Goal: Navigation & Orientation: Find specific page/section

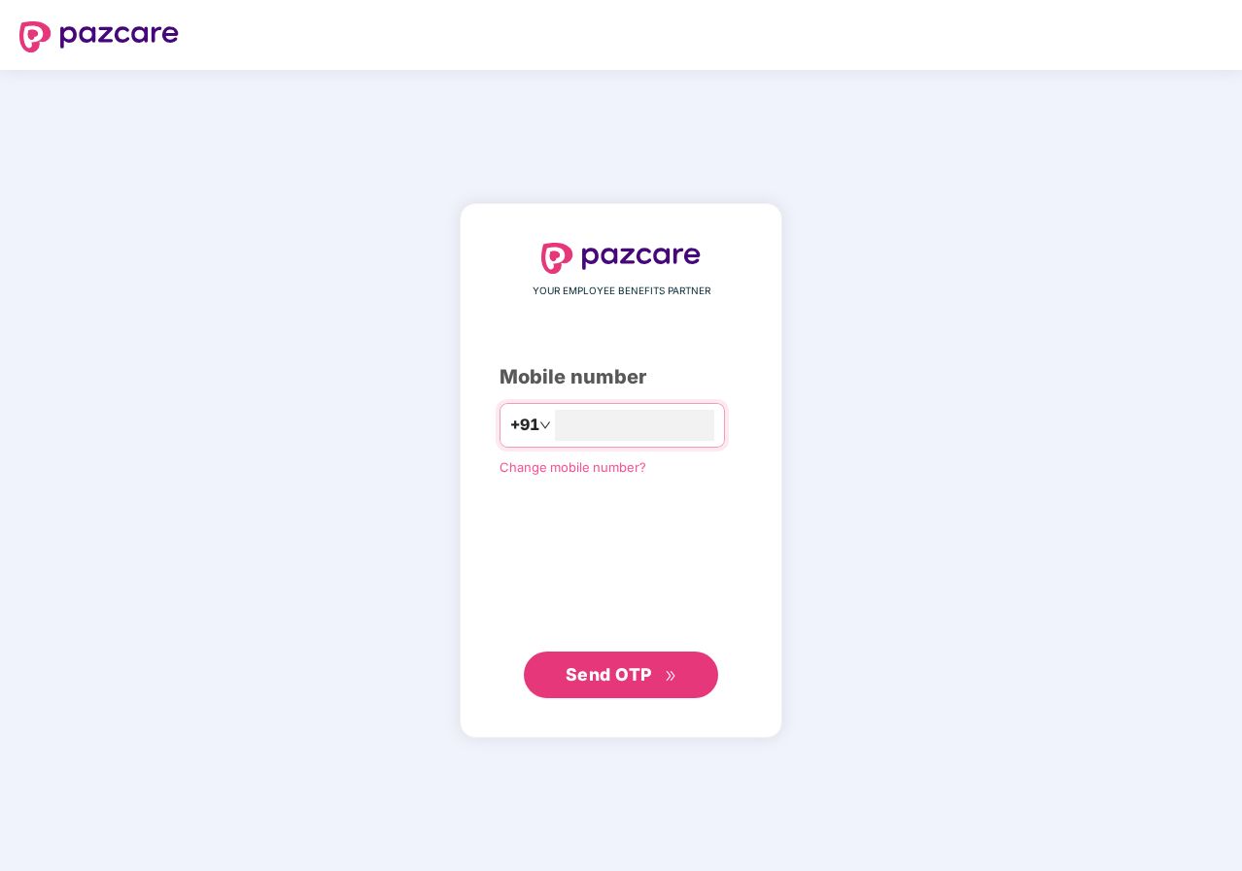
type input "**********"
click at [601, 662] on span "Send OTP" at bounding box center [621, 675] width 112 height 27
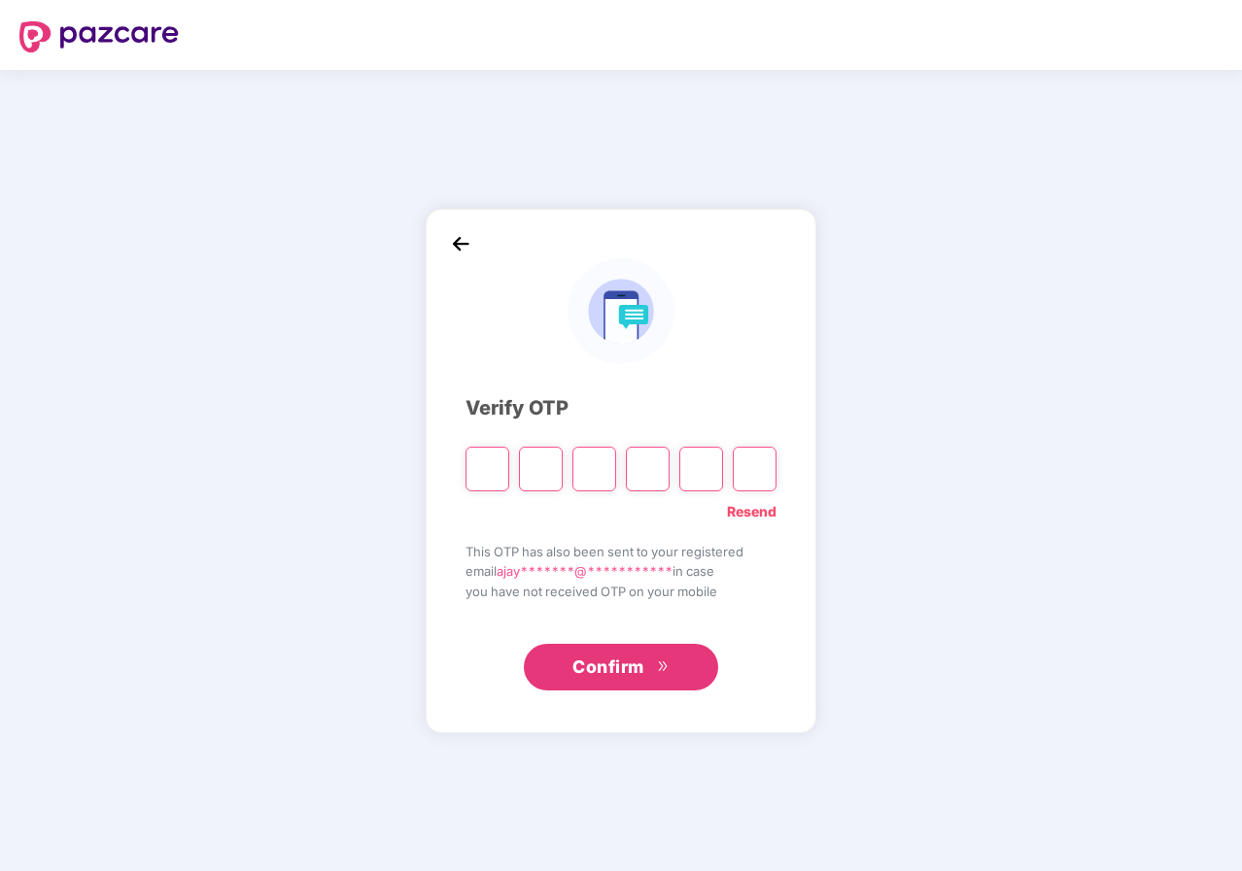
type input "*"
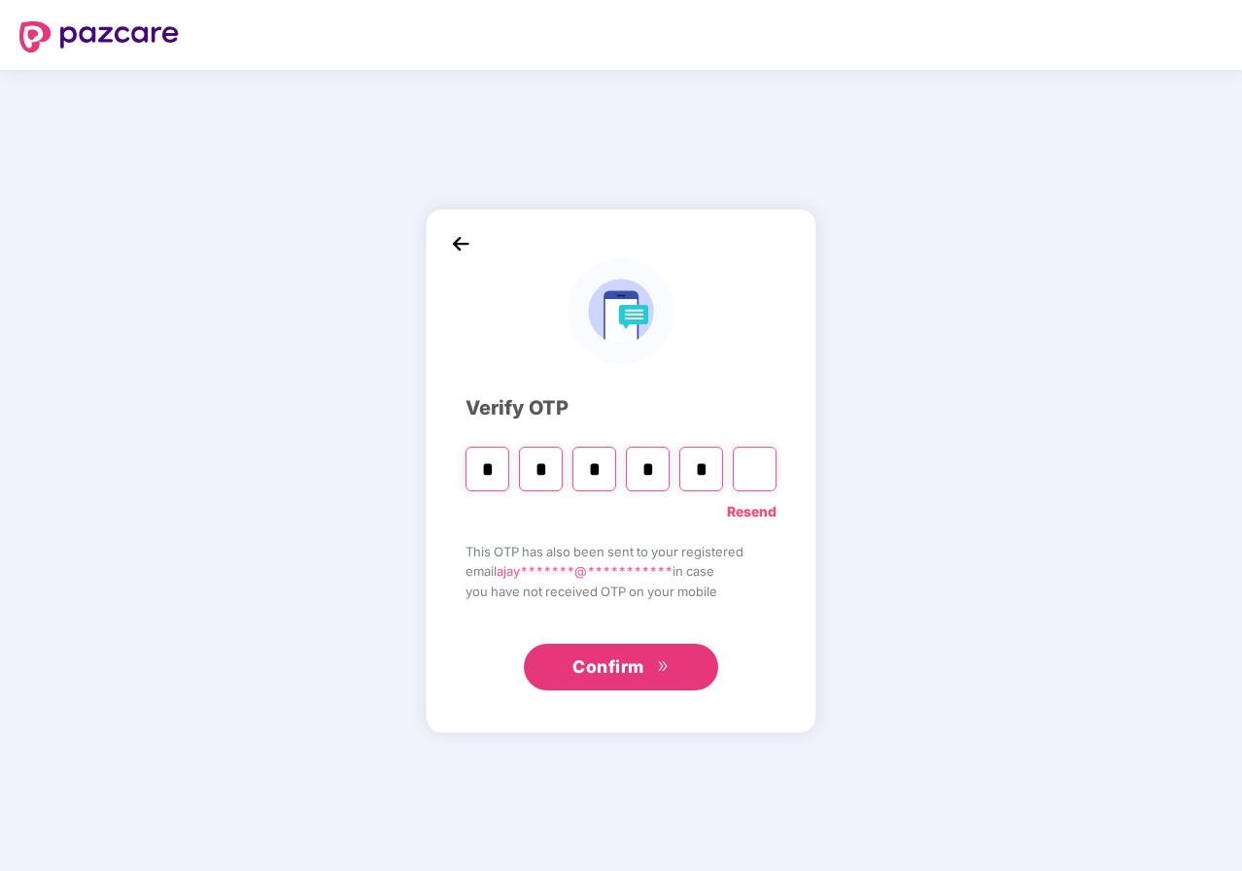
type input "*"
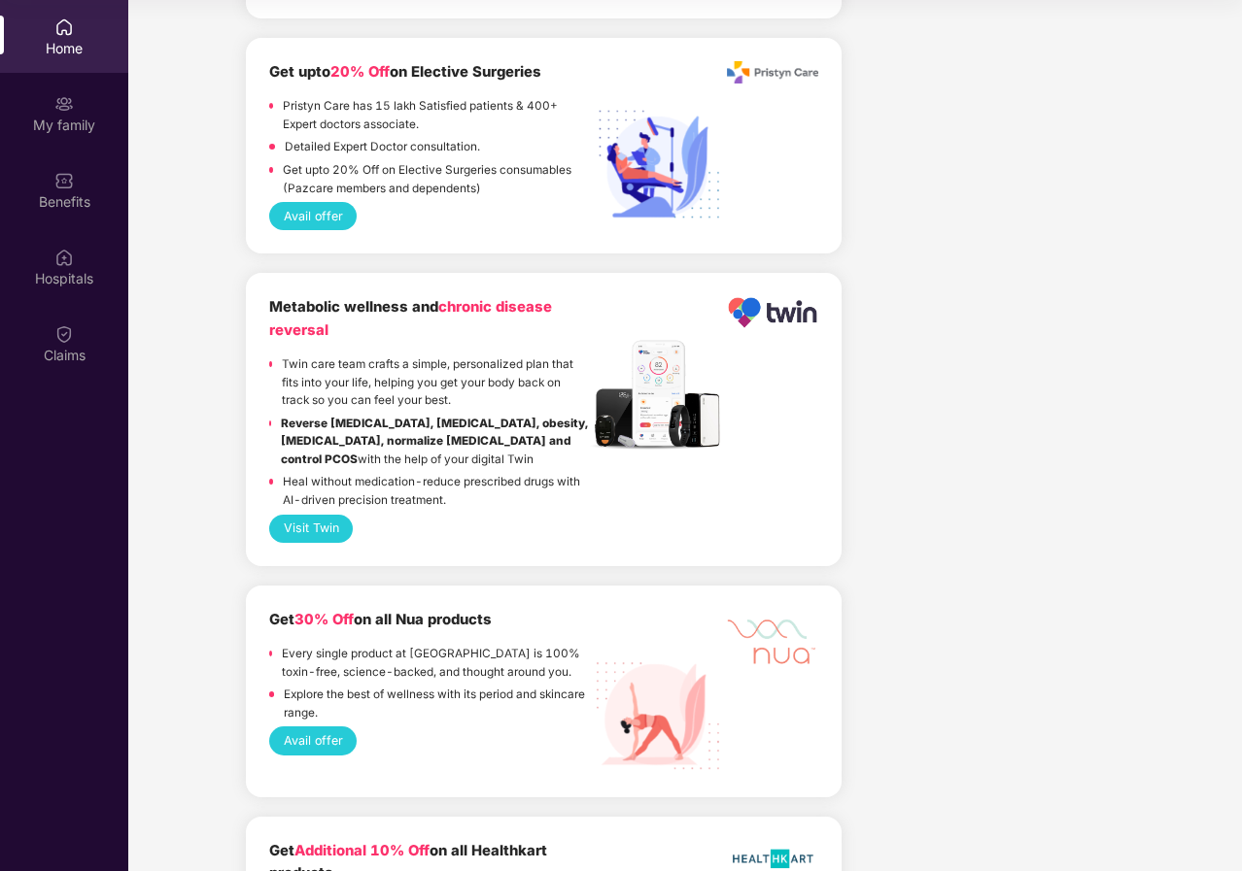
scroll to position [2678, 0]
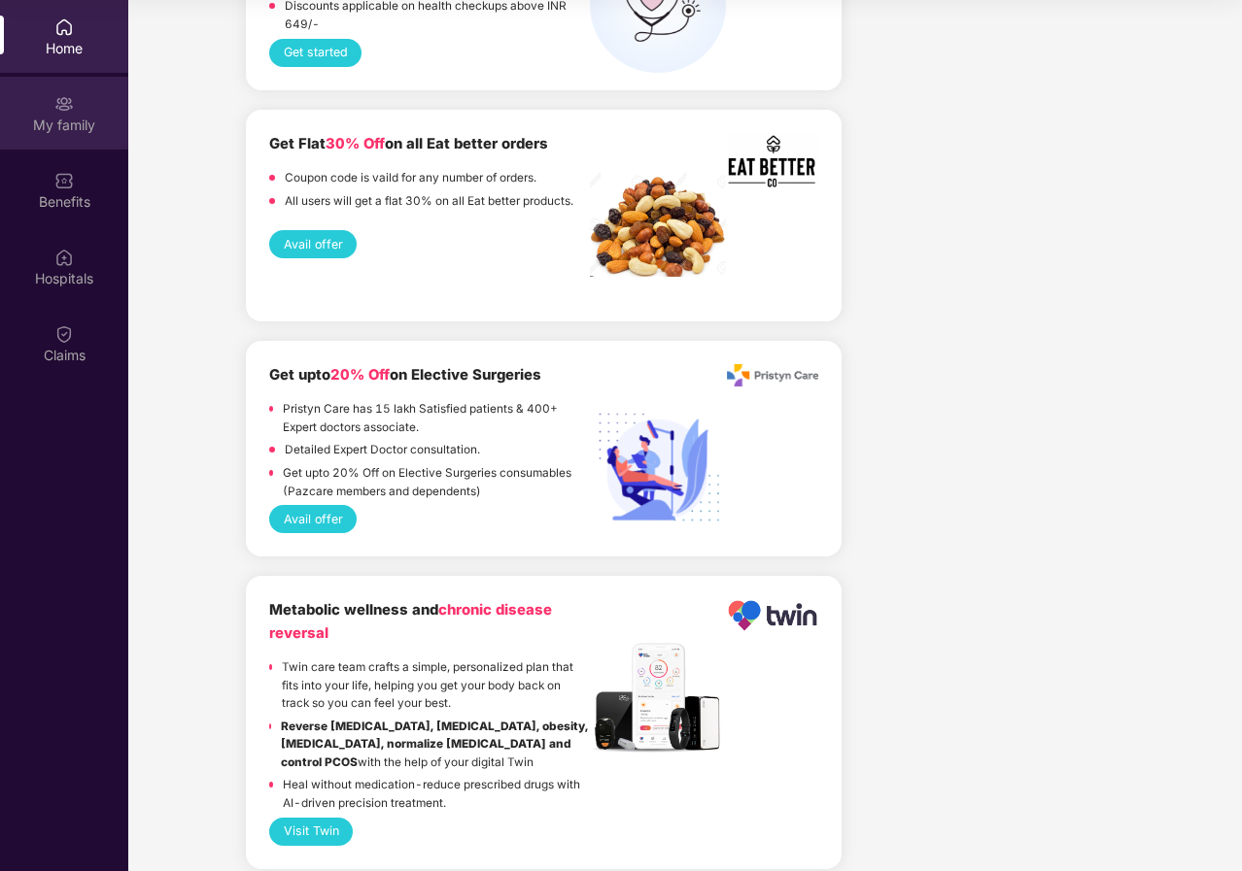
click at [67, 114] on div "My family" at bounding box center [64, 113] width 128 height 73
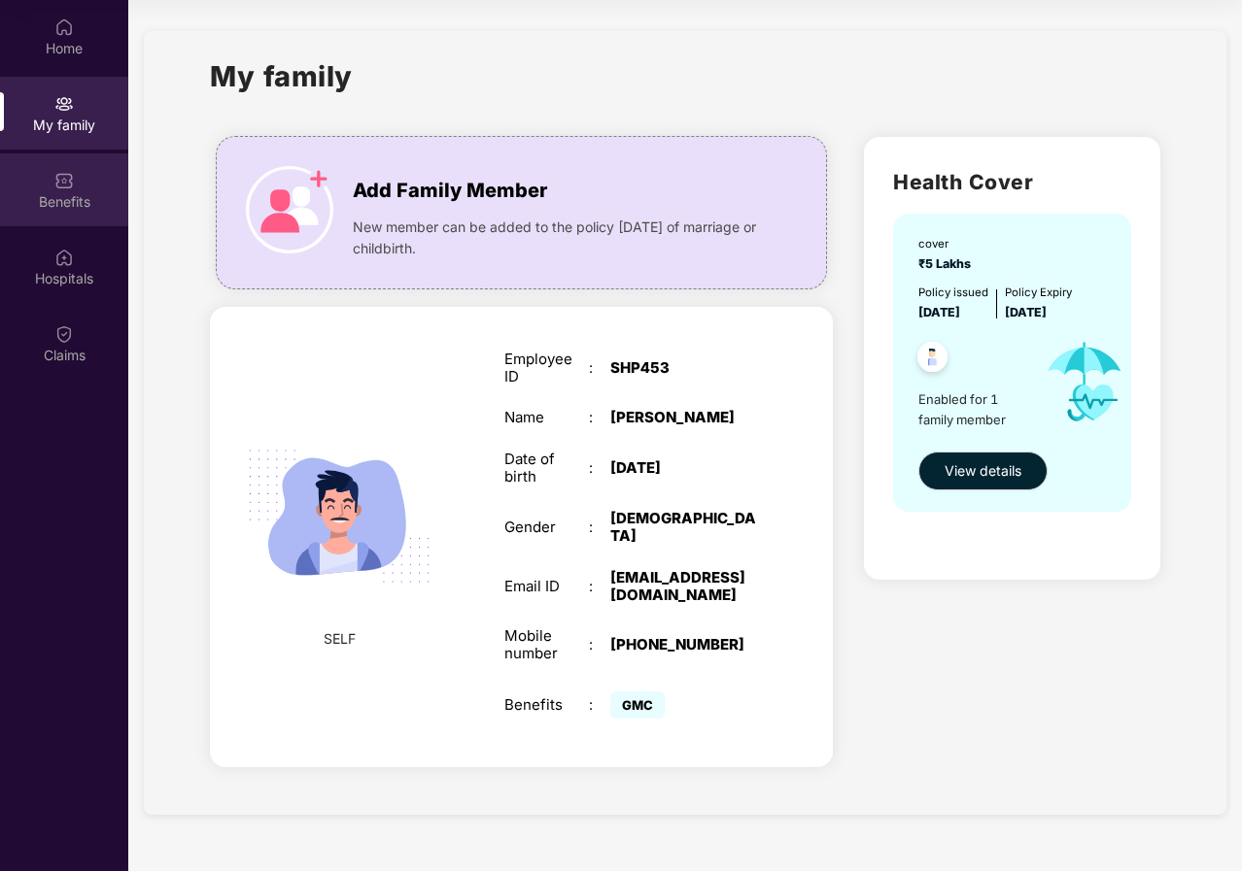
click at [66, 188] on img at bounding box center [63, 180] width 19 height 19
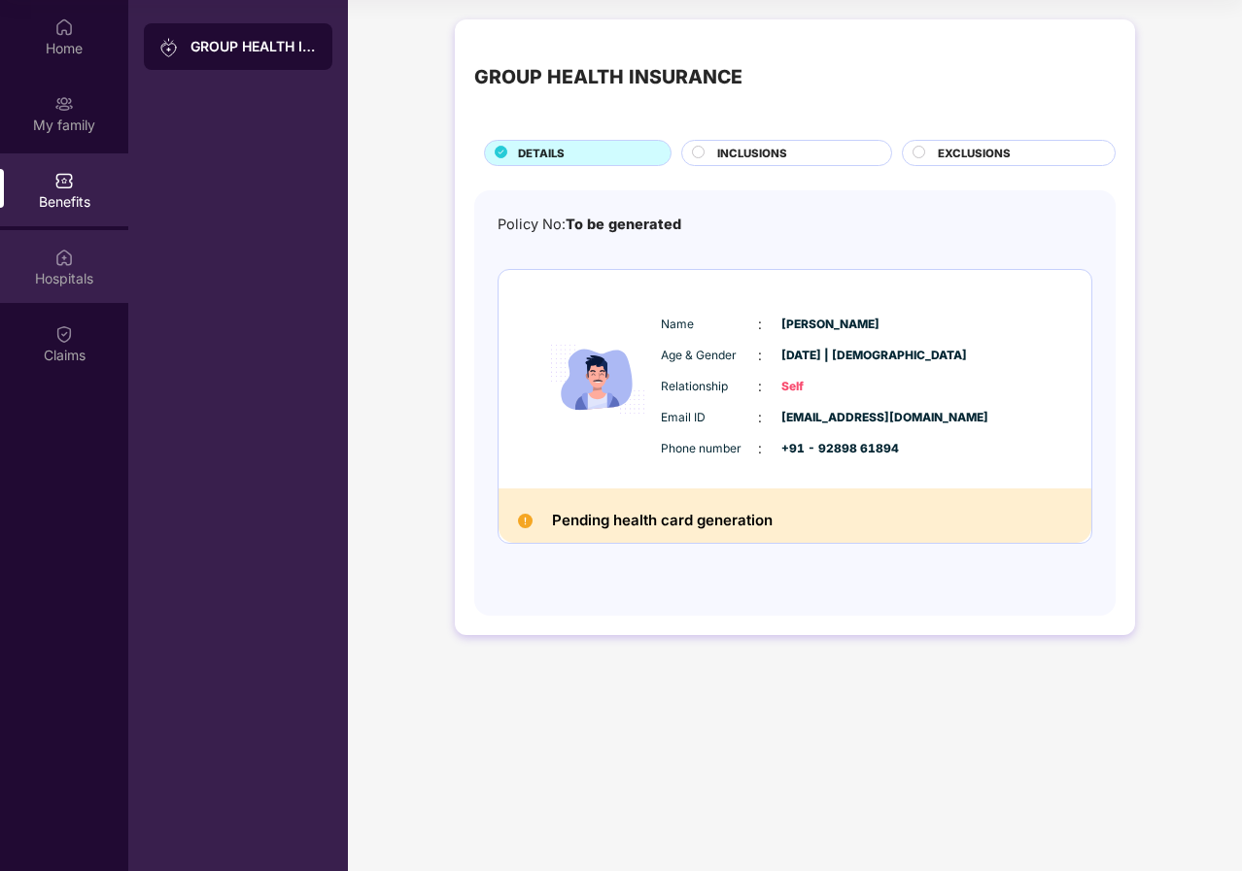
click at [66, 265] on img at bounding box center [63, 257] width 19 height 19
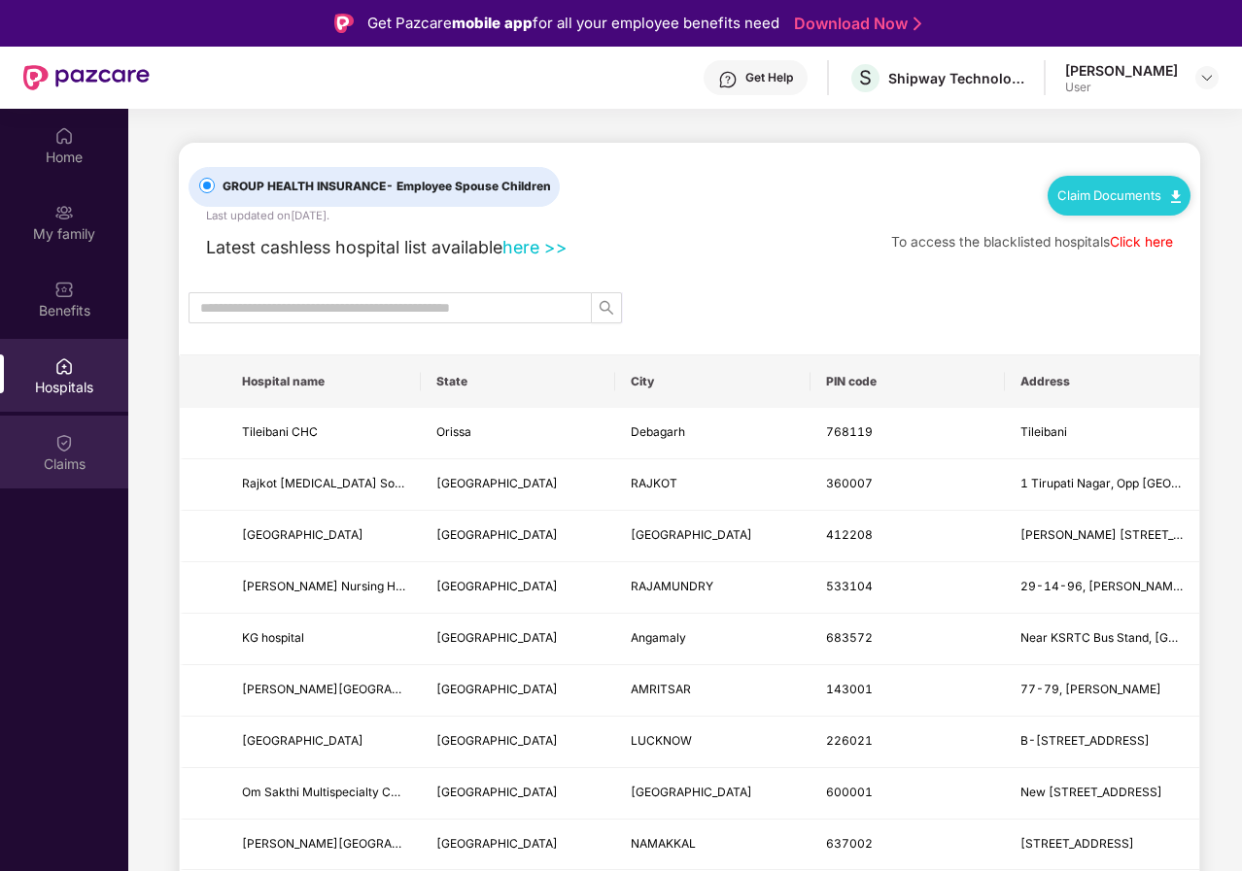
click at [63, 431] on div at bounding box center [63, 440] width 19 height 19
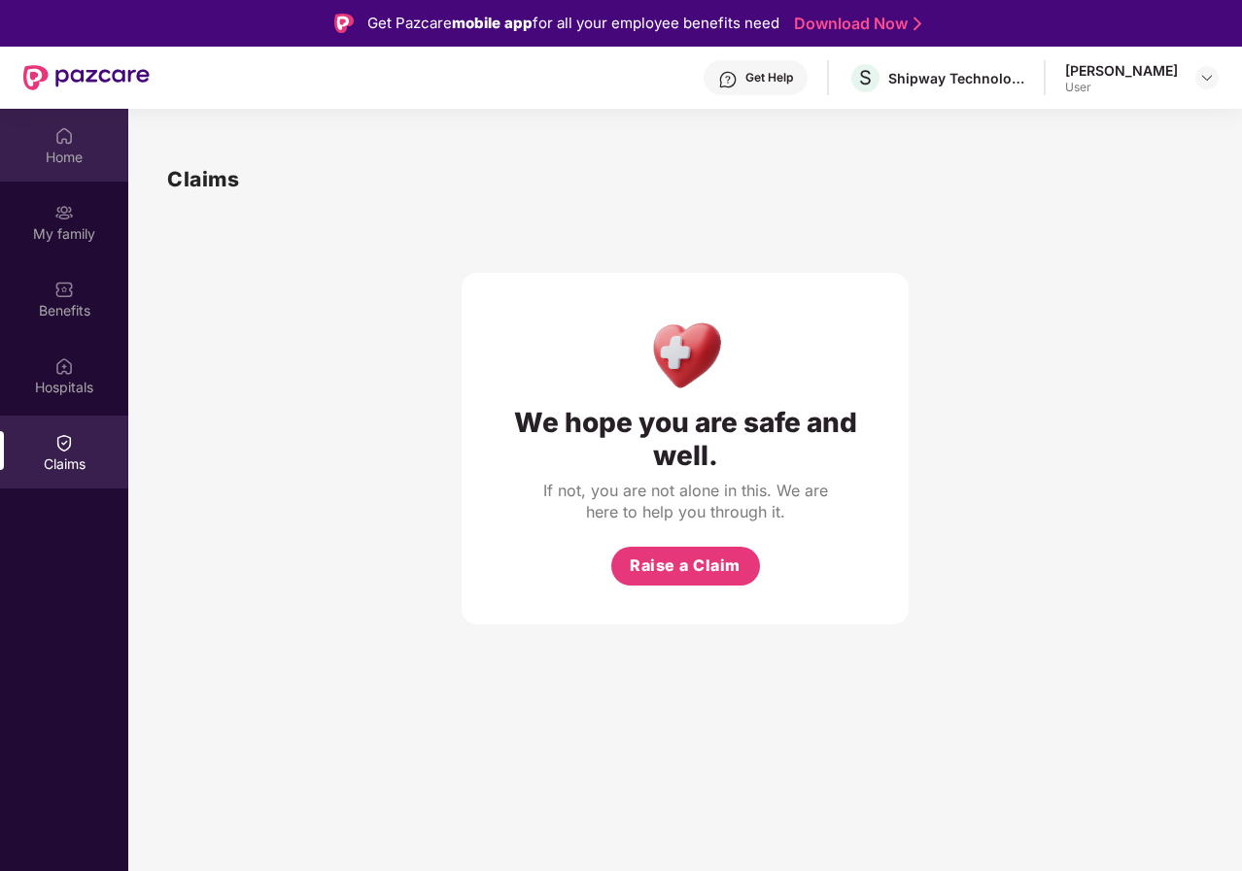
click at [55, 138] on img at bounding box center [63, 135] width 19 height 19
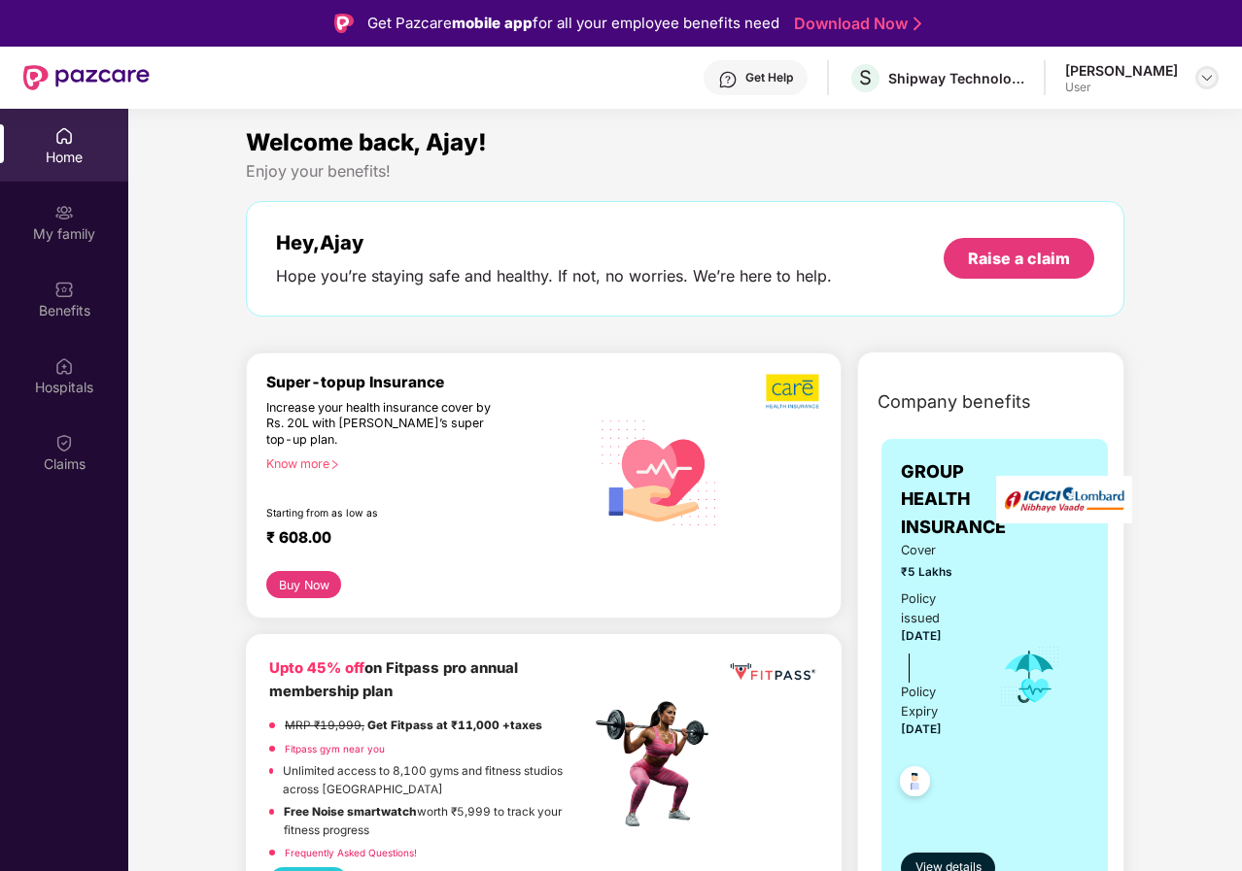
click at [1209, 72] on img at bounding box center [1207, 78] width 16 height 16
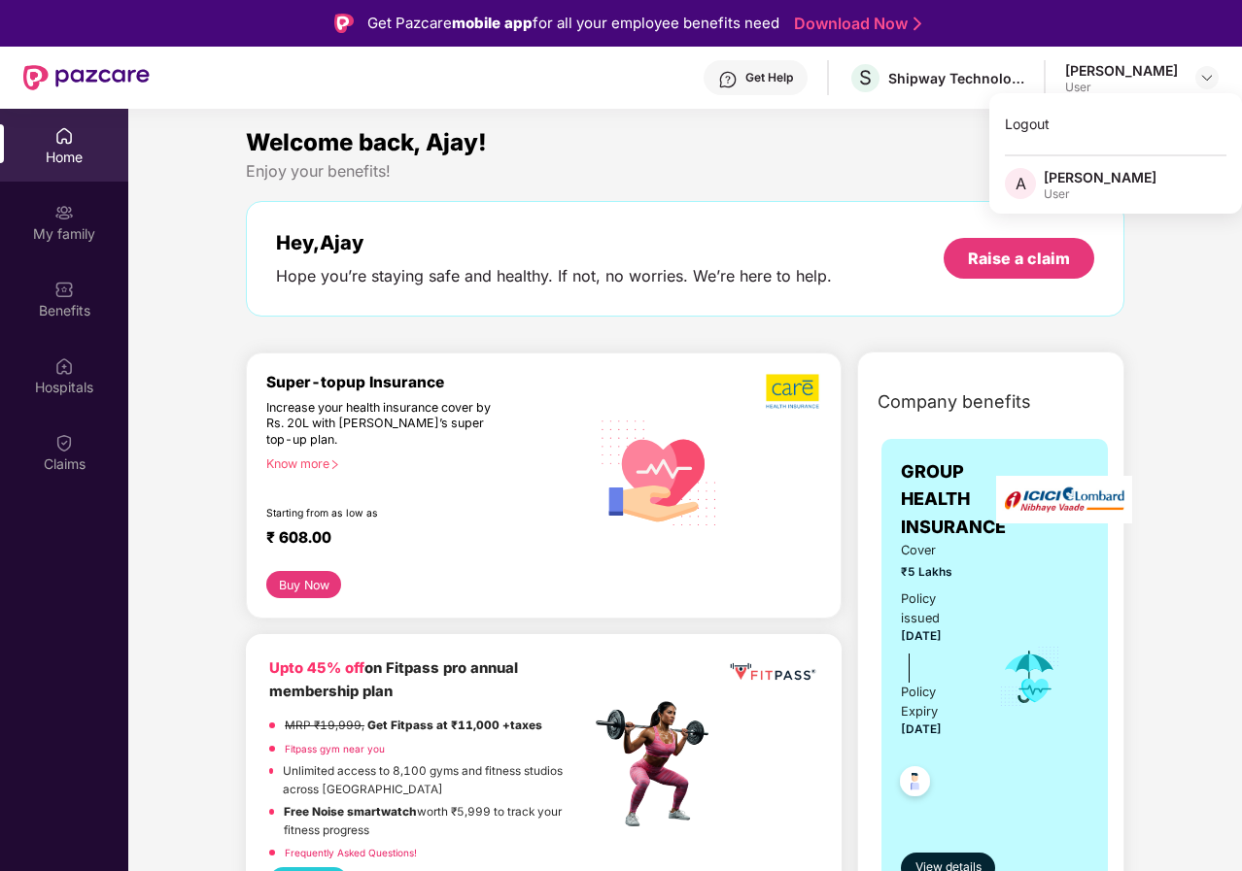
click at [841, 133] on div "Welcome back, Ajay!" at bounding box center [685, 142] width 878 height 37
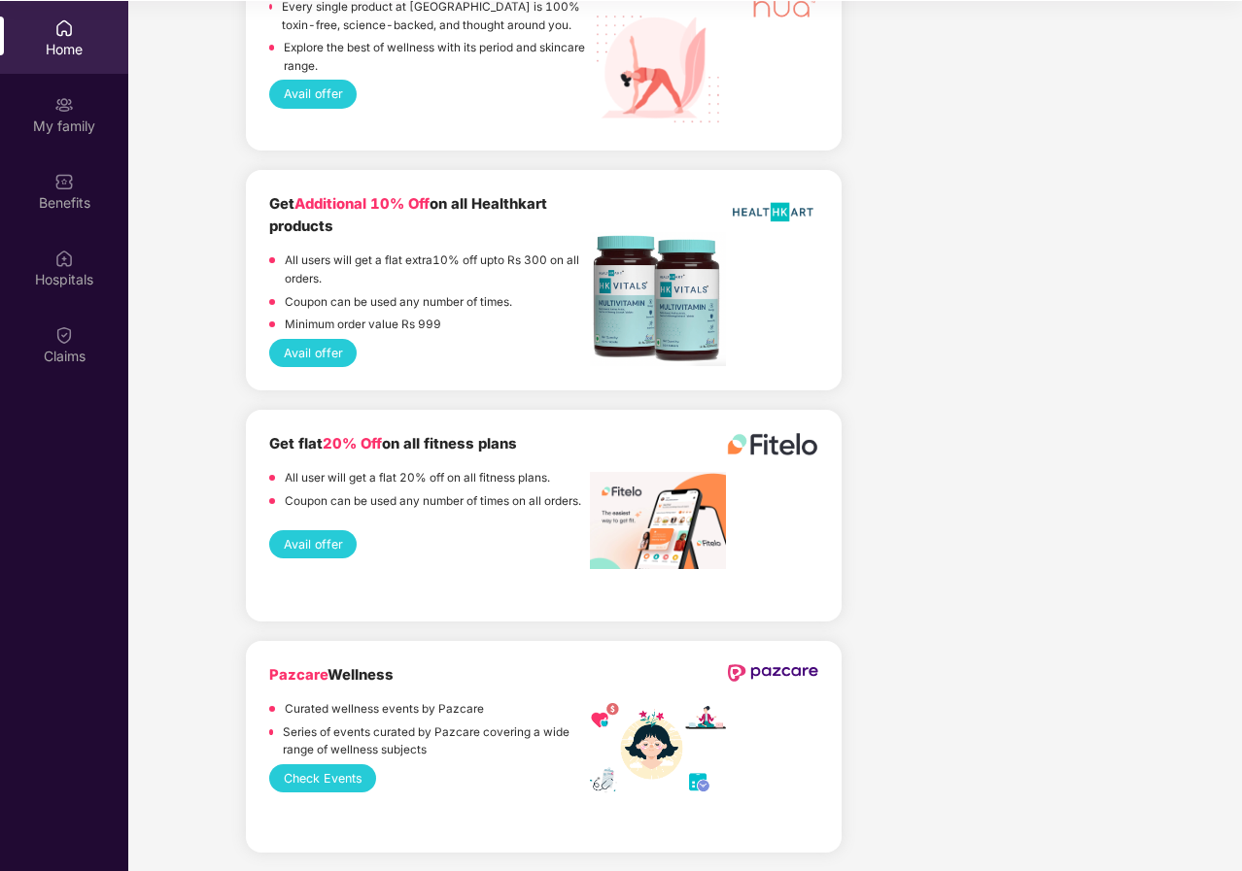
scroll to position [109, 0]
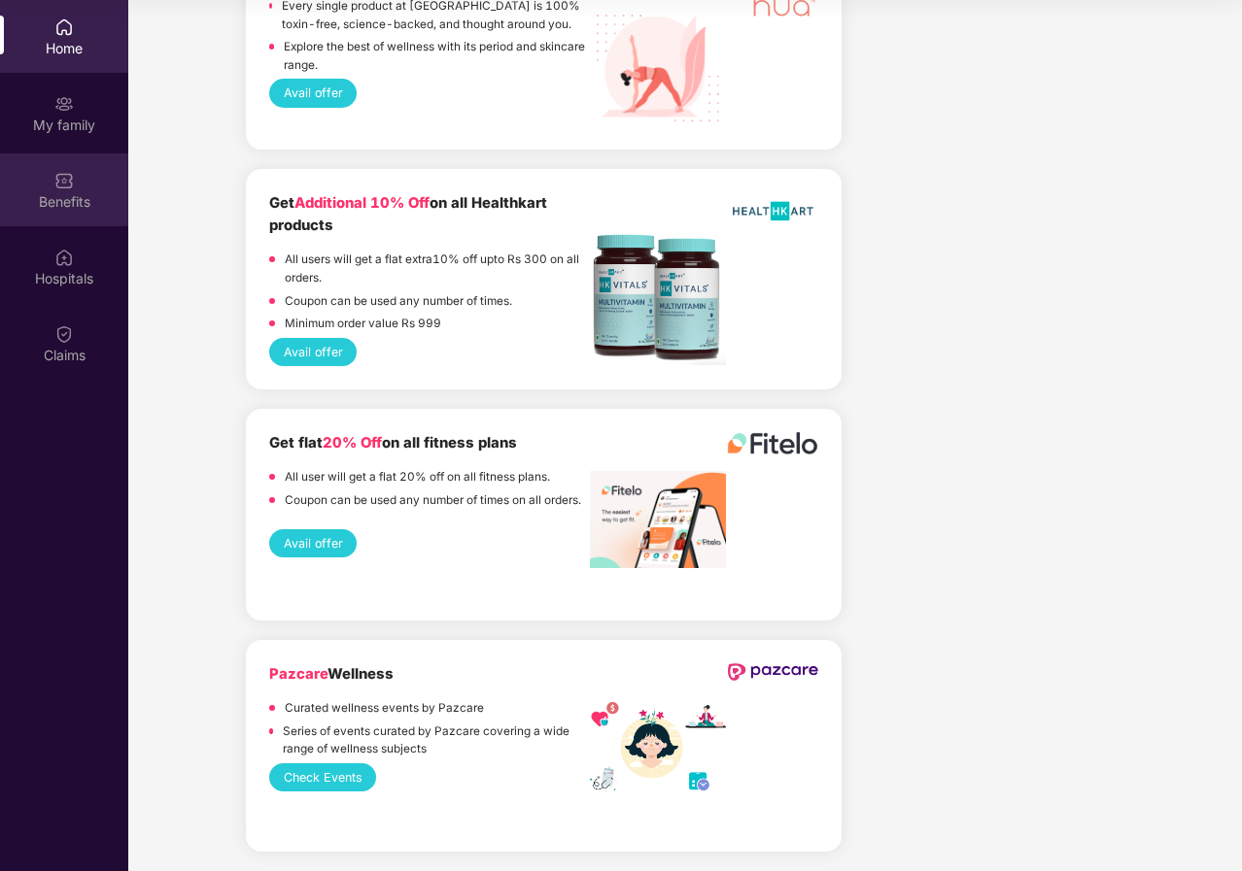
click at [84, 207] on div "Benefits" at bounding box center [64, 200] width 128 height 19
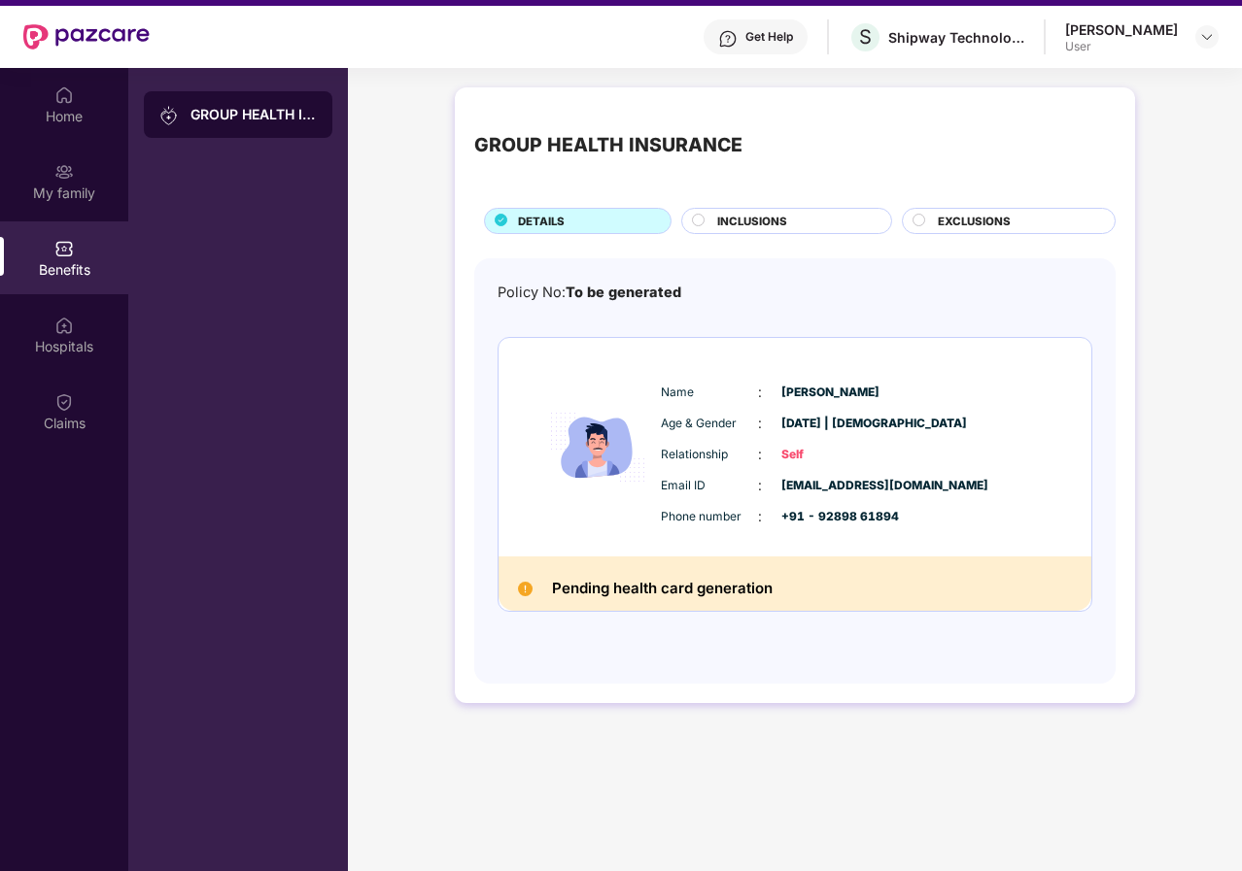
scroll to position [0, 0]
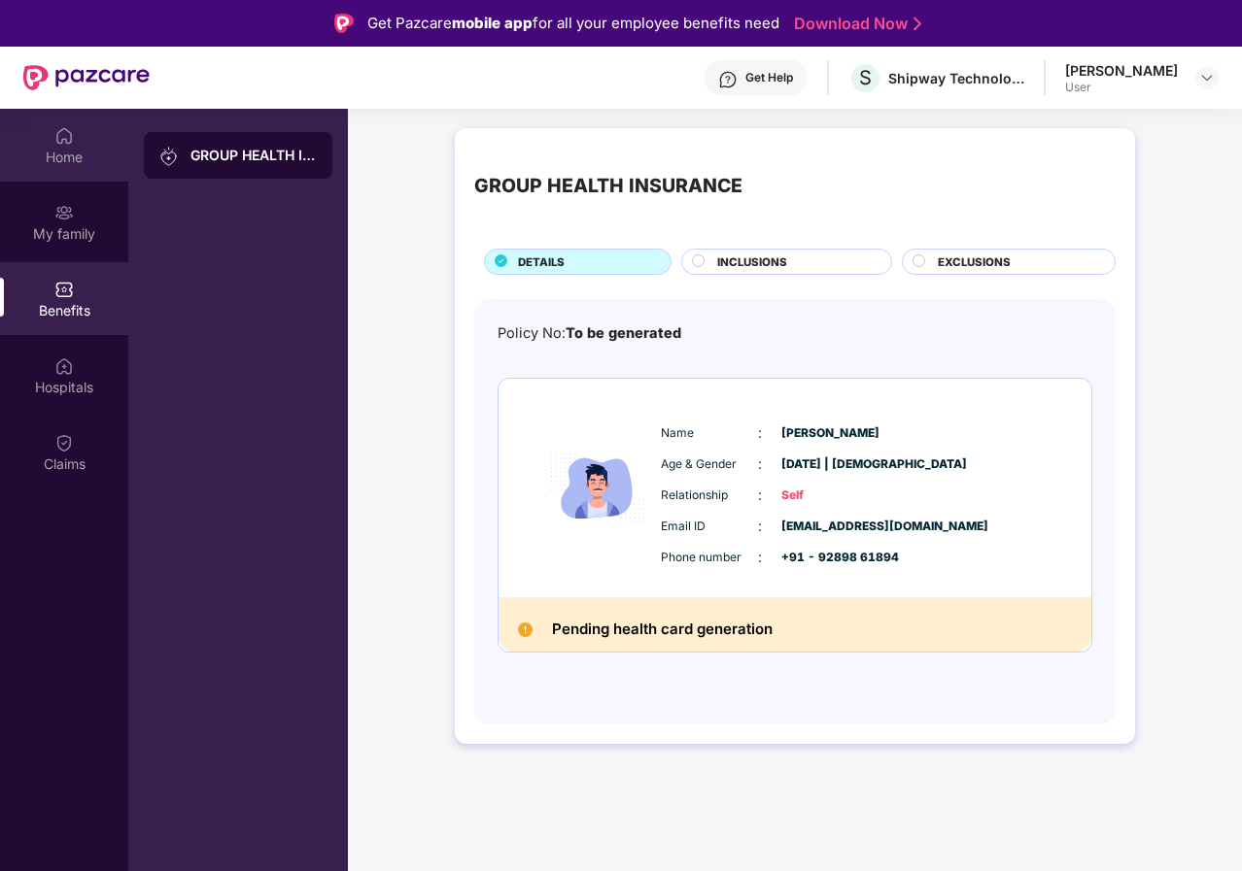
click at [55, 154] on div "Home" at bounding box center [64, 157] width 128 height 19
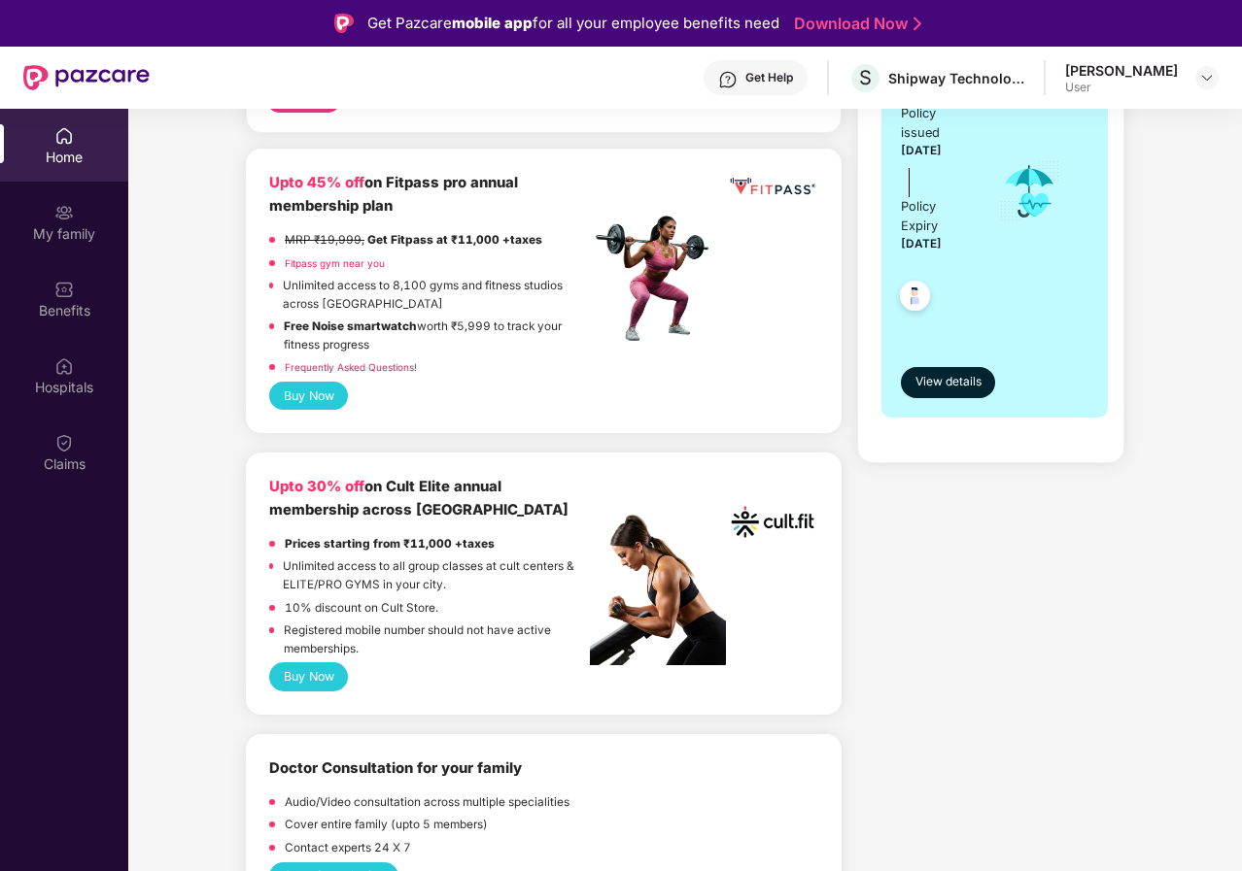
scroll to position [583, 0]
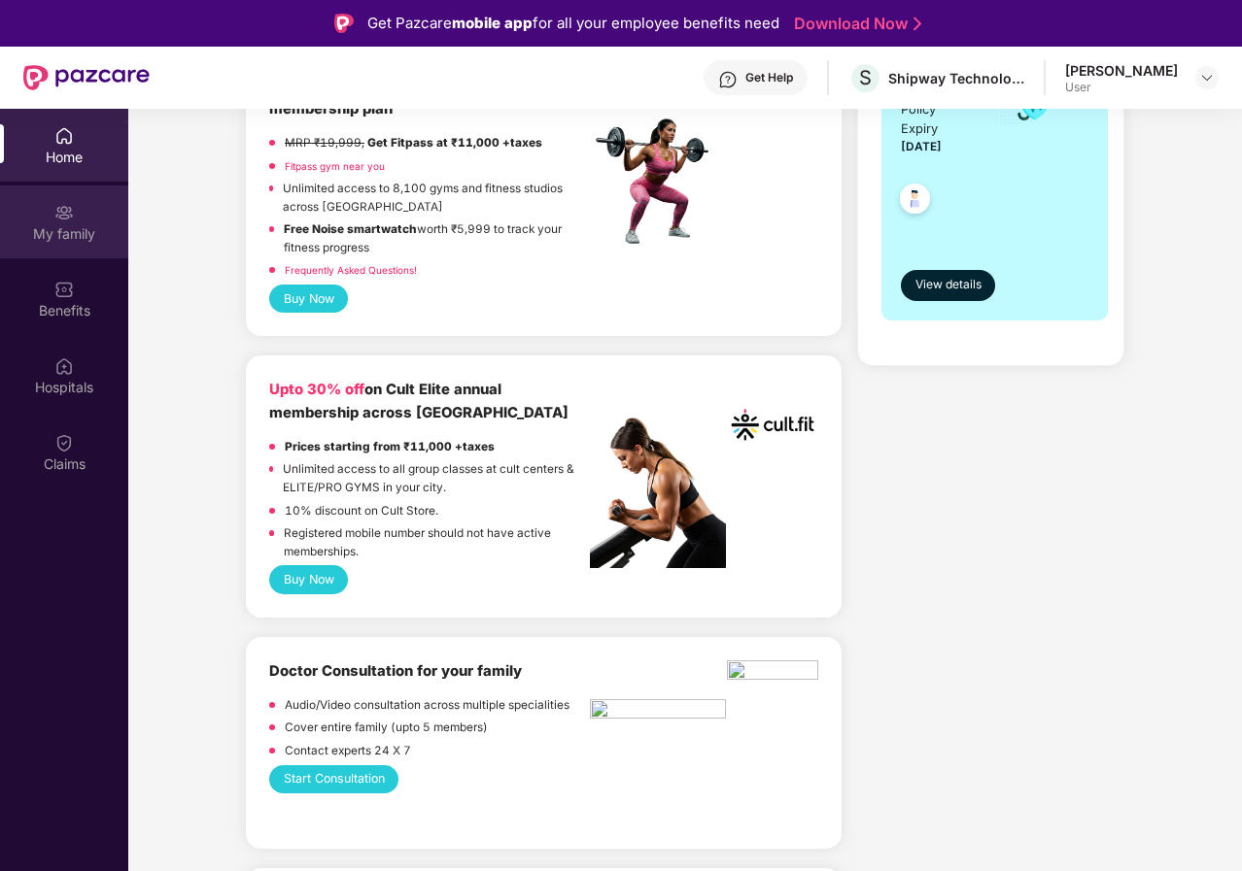
click at [52, 218] on div "My family" at bounding box center [64, 222] width 128 height 73
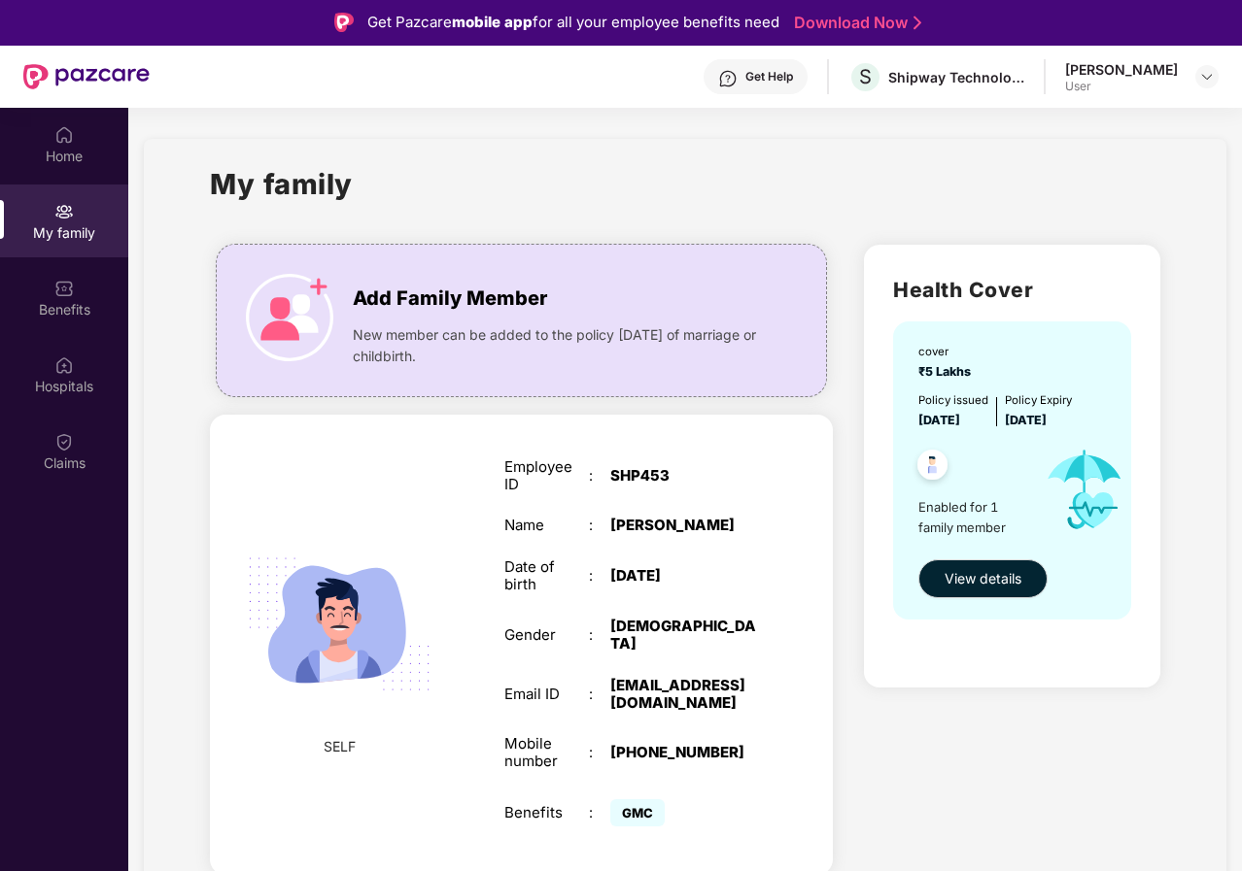
scroll to position [0, 0]
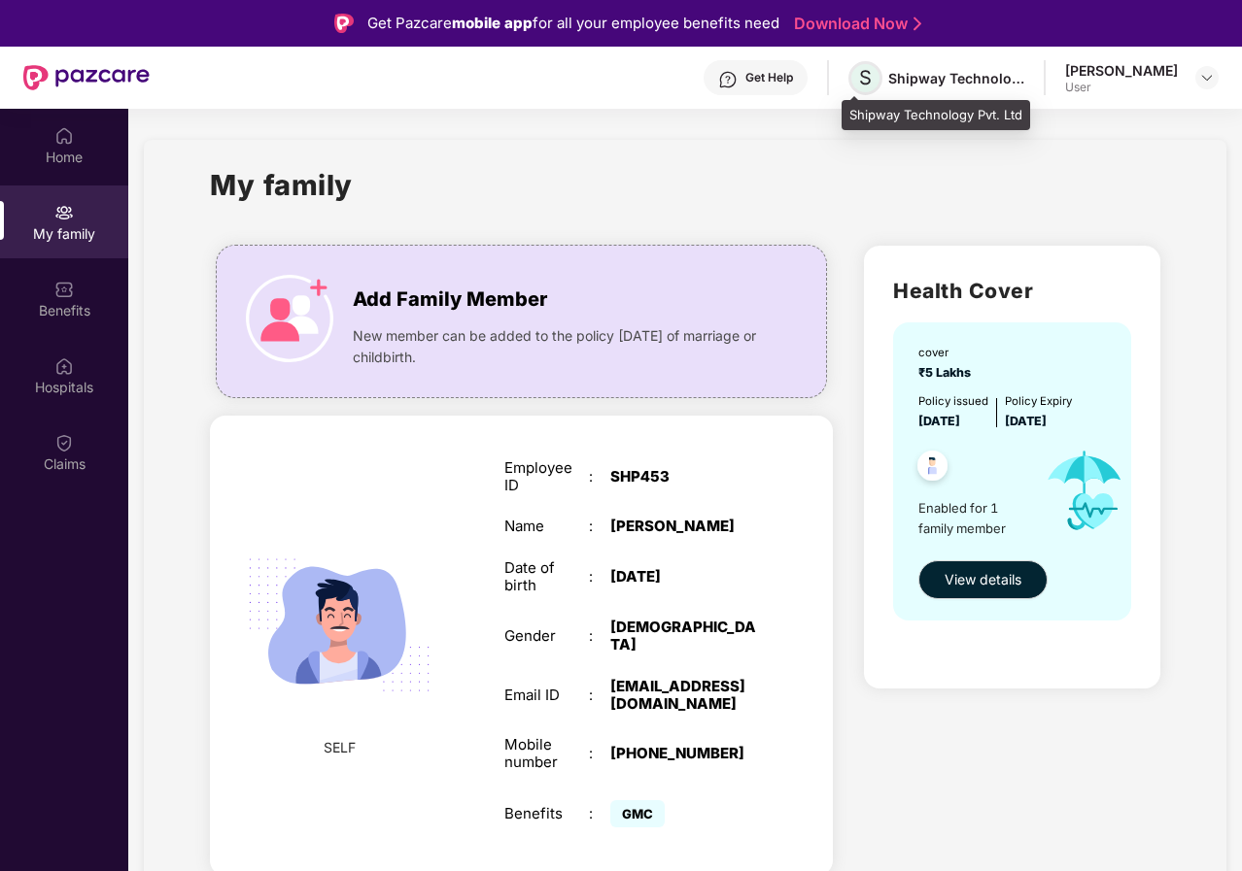
click at [849, 75] on span "S" at bounding box center [865, 78] width 34 height 34
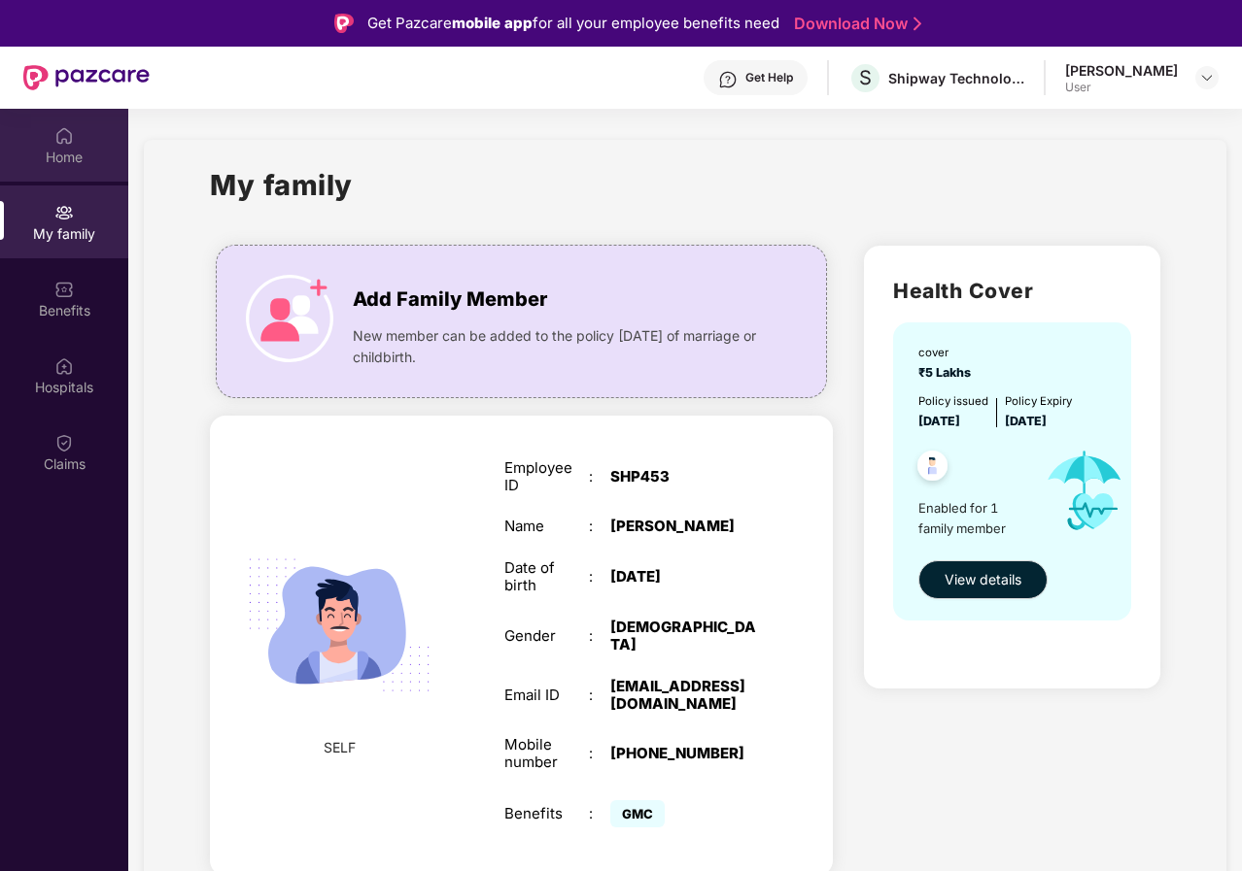
click at [72, 143] on img at bounding box center [63, 135] width 19 height 19
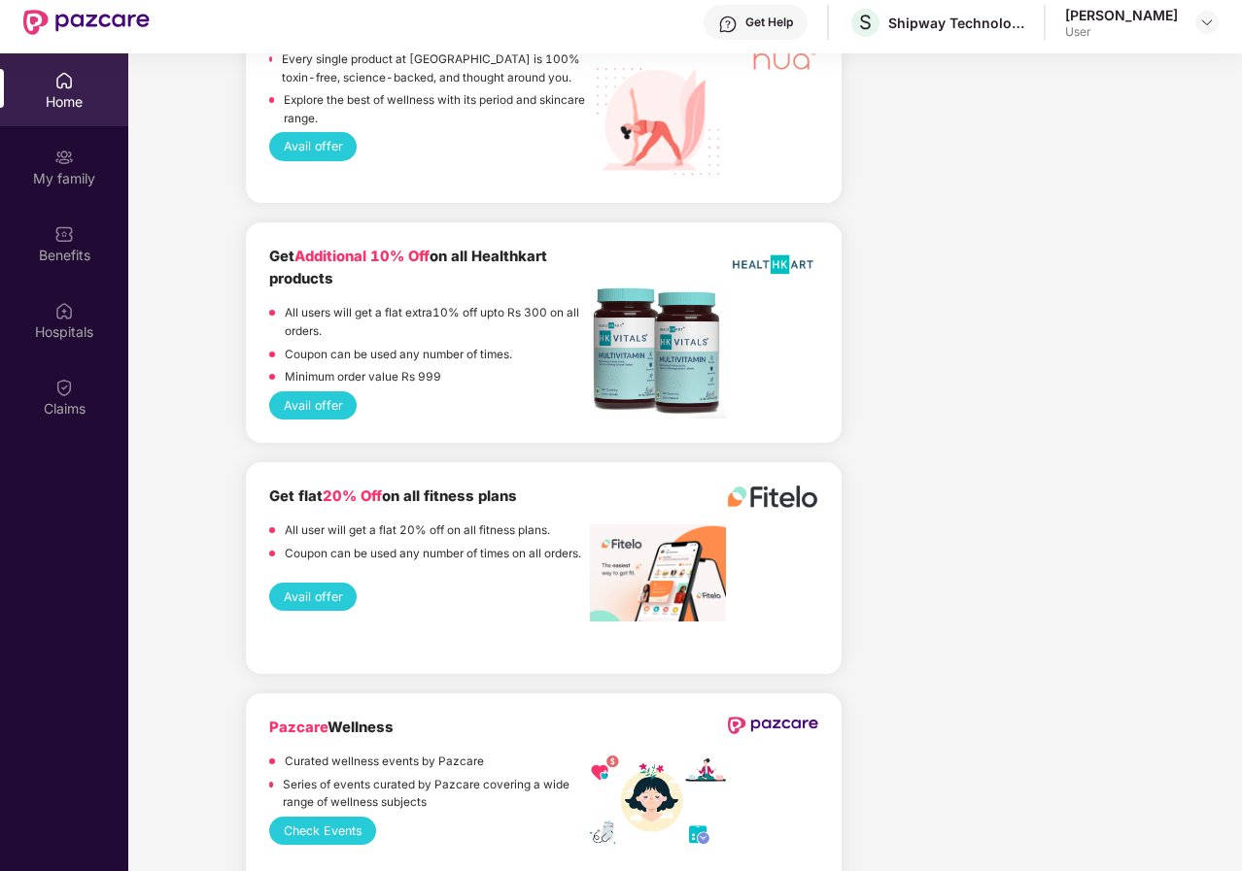
scroll to position [109, 0]
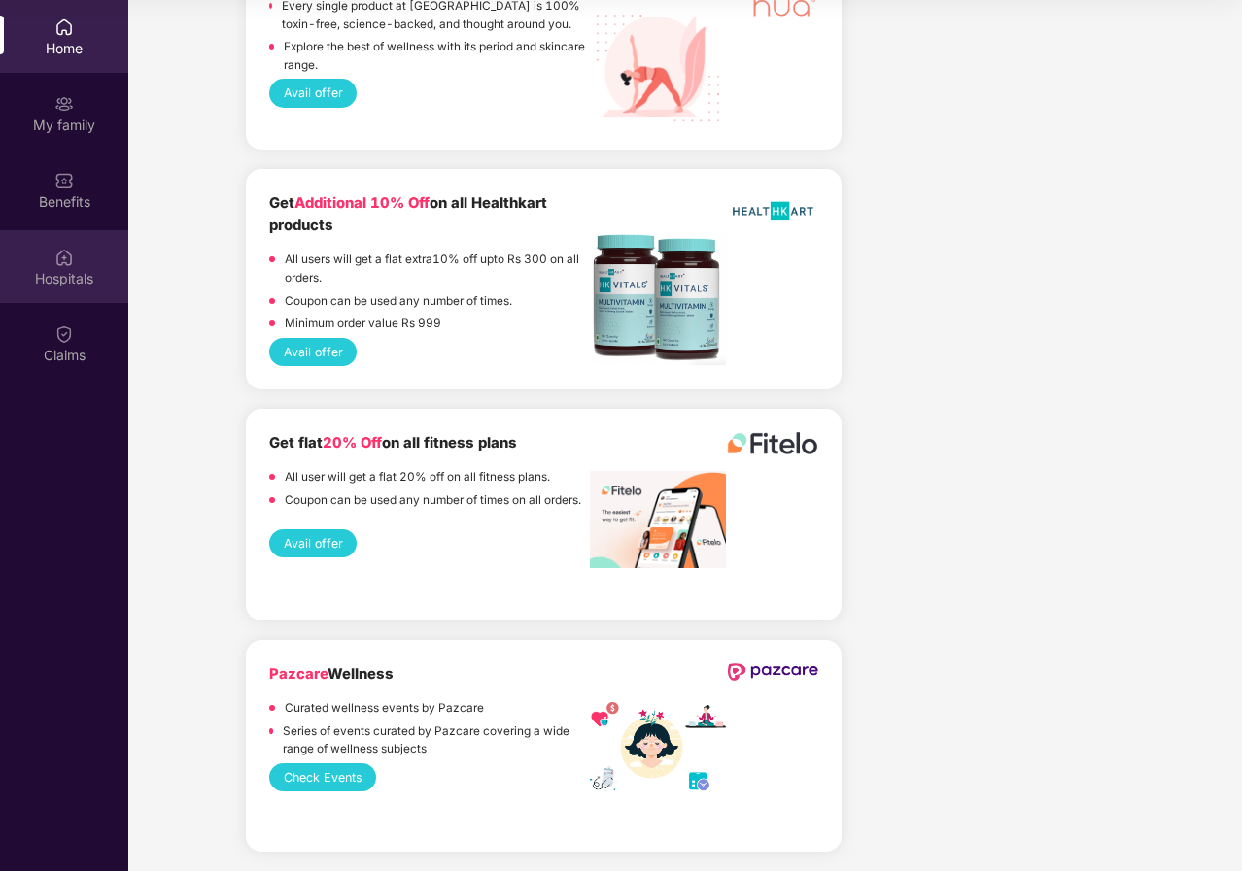
click at [54, 274] on div "Hospitals" at bounding box center [64, 277] width 128 height 19
